Goal: Navigation & Orientation: Find specific page/section

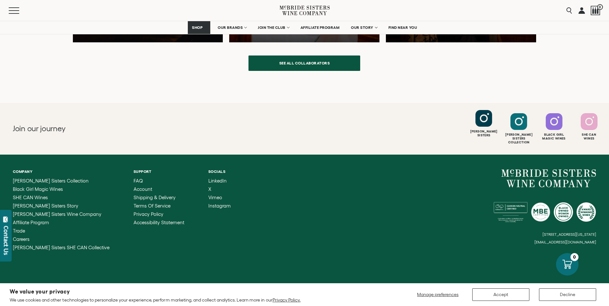
scroll to position [1727, 0]
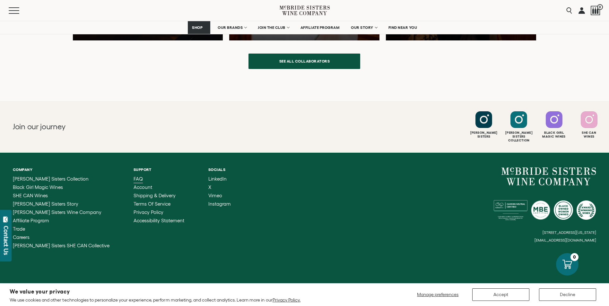
click at [134, 176] on span "FAQ" at bounding box center [138, 178] width 9 height 5
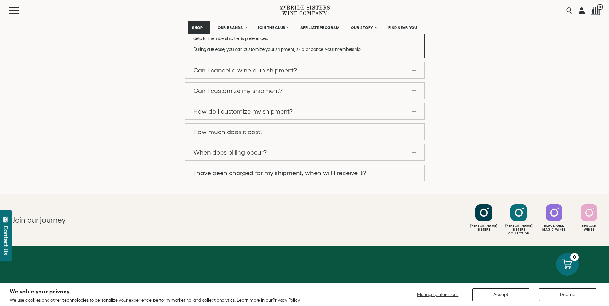
scroll to position [612, 0]
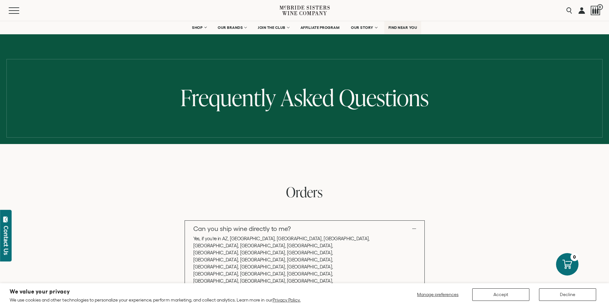
click at [396, 26] on span "FIND NEAR YOU" at bounding box center [403, 27] width 29 height 4
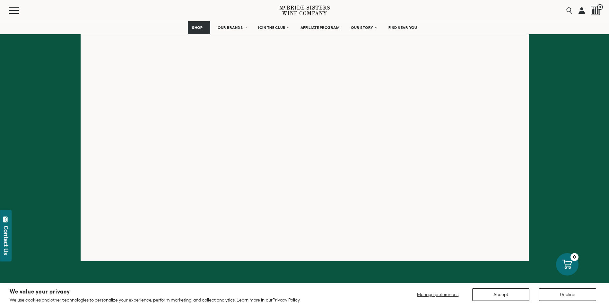
scroll to position [128, 0]
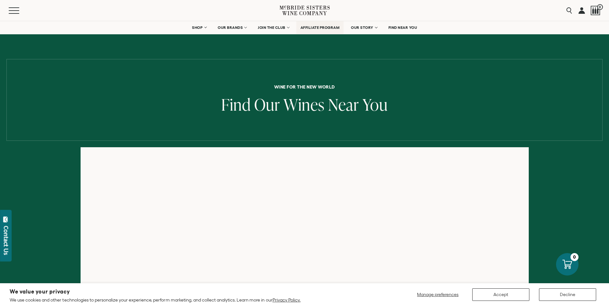
click at [320, 27] on span "AFFILIATE PROGRAM" at bounding box center [320, 27] width 39 height 4
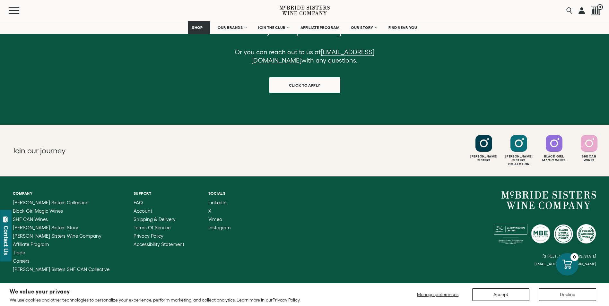
scroll to position [676, 0]
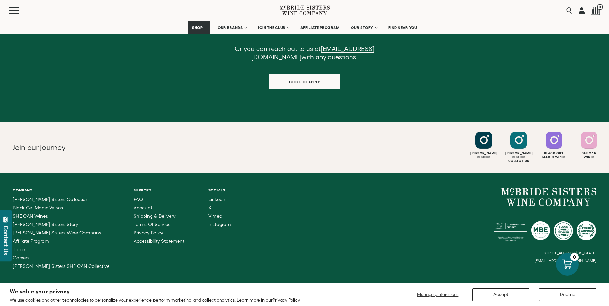
click at [19, 255] on span "Careers" at bounding box center [21, 257] width 17 height 5
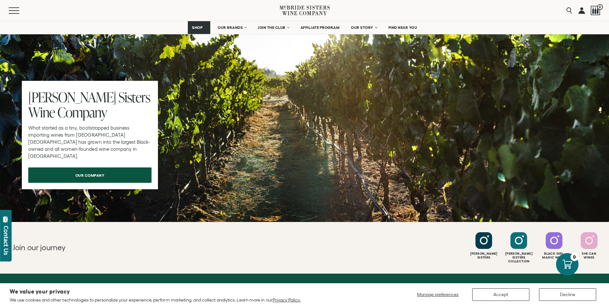
scroll to position [482, 0]
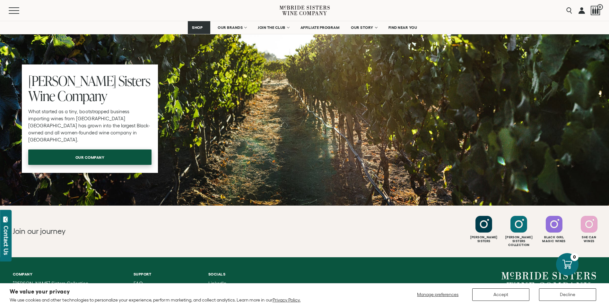
click at [125, 159] on link "our company" at bounding box center [89, 157] width 123 height 15
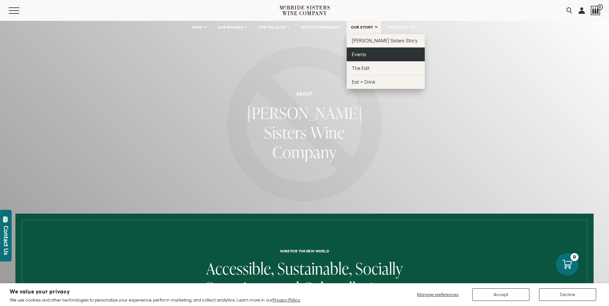
click at [366, 54] on span "Events" at bounding box center [359, 54] width 14 height 5
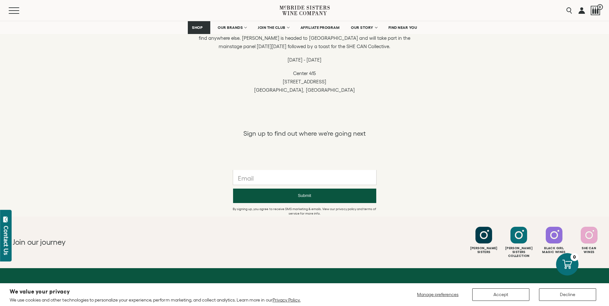
scroll to position [514, 0]
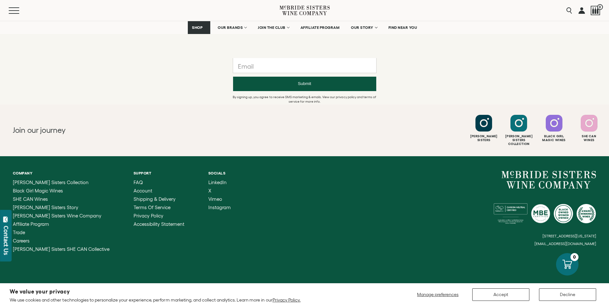
scroll to position [624, 0]
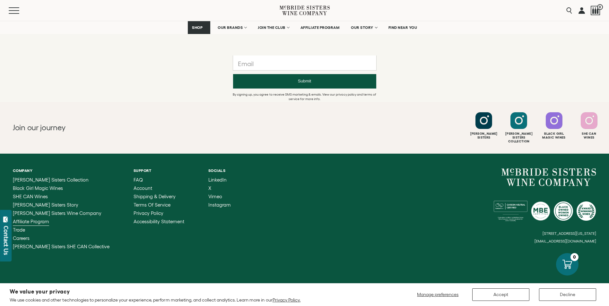
click at [30, 219] on span "Affiliate Program" at bounding box center [31, 221] width 36 height 5
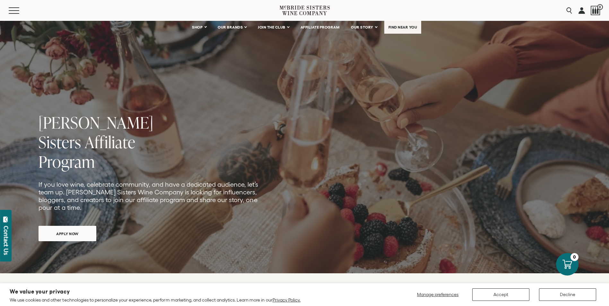
click at [409, 27] on span "FIND NEAR YOU" at bounding box center [403, 27] width 29 height 4
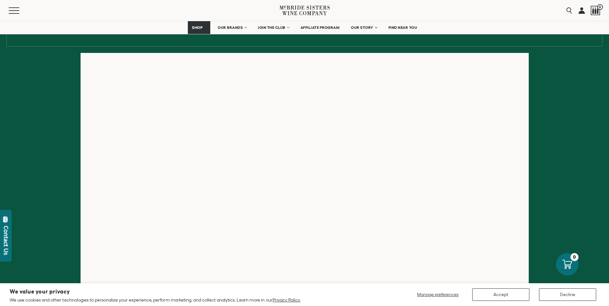
scroll to position [96, 0]
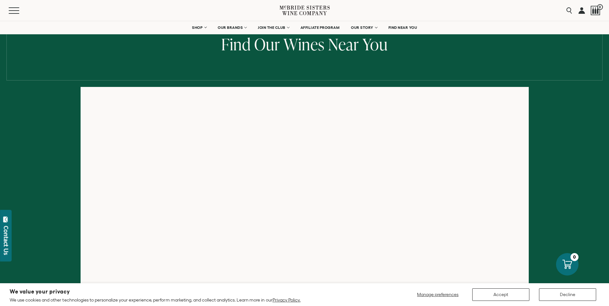
scroll to position [30, 0]
